Goal: Entertainment & Leisure: Consume media (video, audio)

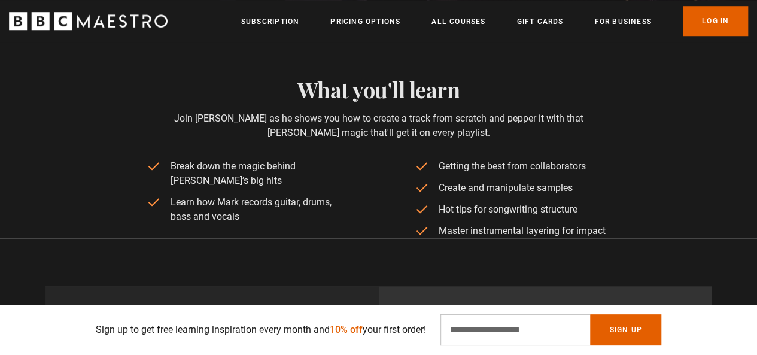
scroll to position [718, 0]
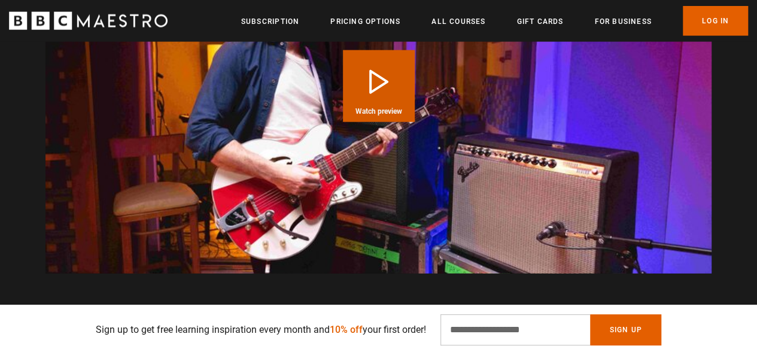
click at [403, 70] on button "Play Course overview for Music Production with [PERSON_NAME] Watch preview" at bounding box center [379, 86] width 72 height 72
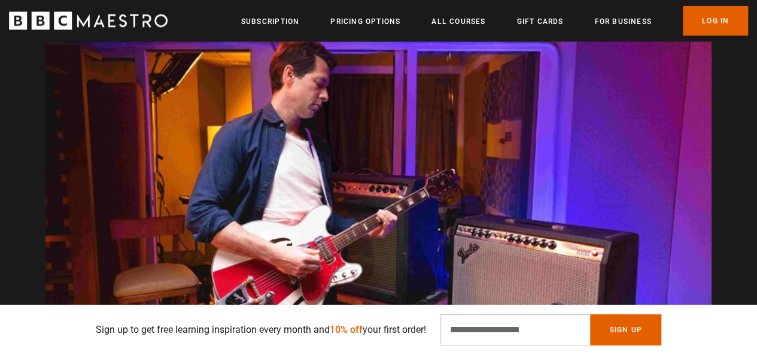
scroll to position [0, 152]
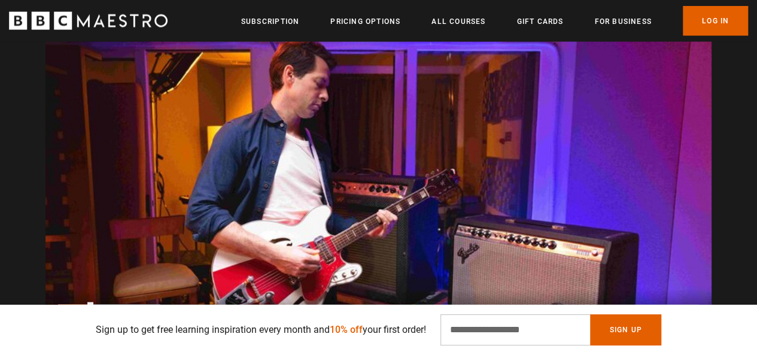
click at [342, 187] on video "Video Player" at bounding box center [378, 167] width 666 height 375
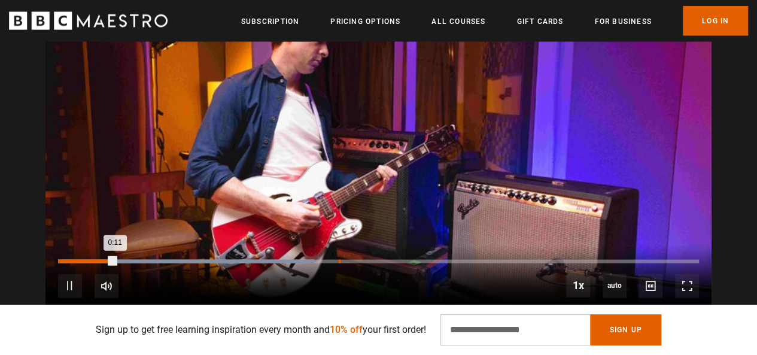
scroll to position [1295, 0]
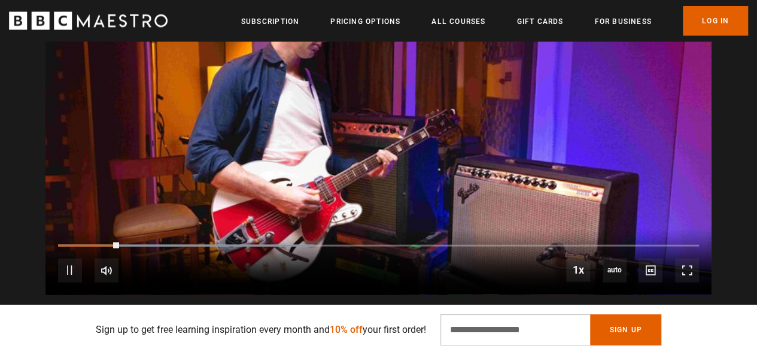
click at [174, 243] on div "10s Skip Back 10 seconds Pause 10s Skip Forward 10 seconds Loaded : 40.00% 0:26…" at bounding box center [378, 262] width 666 height 66
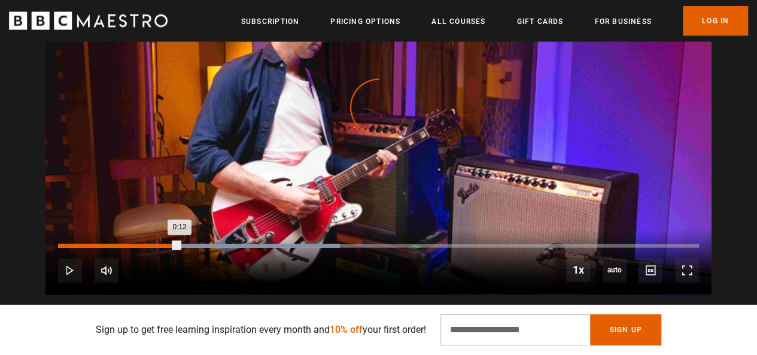
click at [179, 245] on div "Loaded : 44.00% 0:23 0:12" at bounding box center [378, 246] width 641 height 4
click at [218, 245] on div "Loaded : 44.00% 0:30 0:24" at bounding box center [378, 246] width 641 height 4
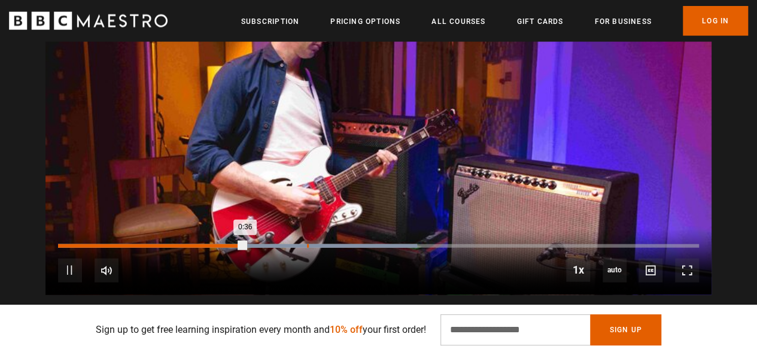
click at [306, 245] on div "Loaded : 56.00% 0:48 0:36" at bounding box center [378, 246] width 641 height 4
click at [357, 245] on div "Loaded : 56.00% 0:58 0:49" at bounding box center [378, 246] width 641 height 4
click at [414, 246] on div "Loaded : 56.00% 1:08 0:59" at bounding box center [378, 246] width 641 height 4
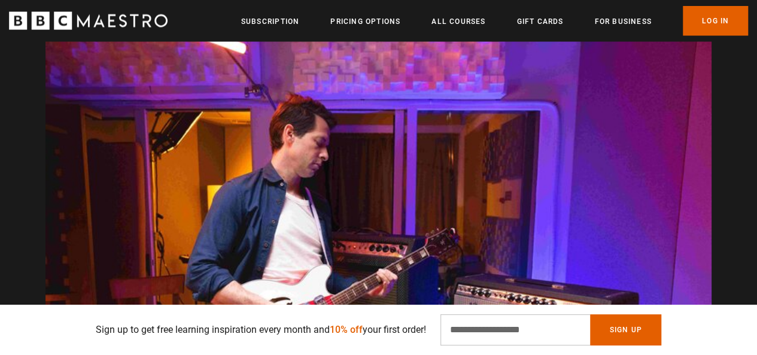
scroll to position [1295, 0]
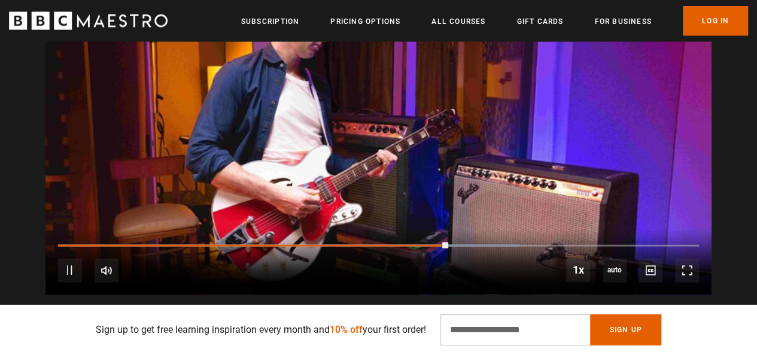
click at [485, 242] on div "10s Skip Back 10 seconds Pause 10s Skip Forward 10 seconds Loaded : 72.00% 1:09…" at bounding box center [378, 262] width 666 height 66
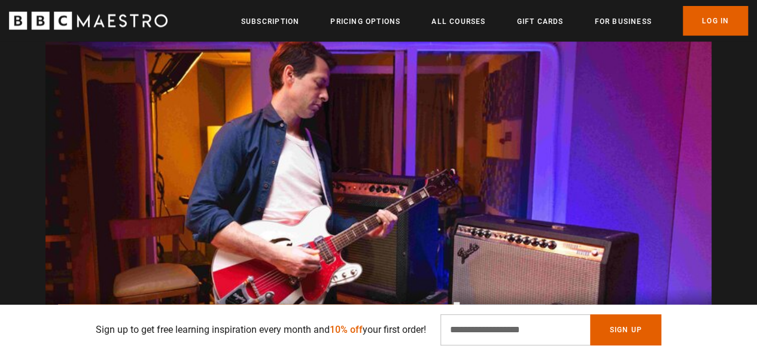
scroll to position [0, 2586]
